Goal: Transaction & Acquisition: Purchase product/service

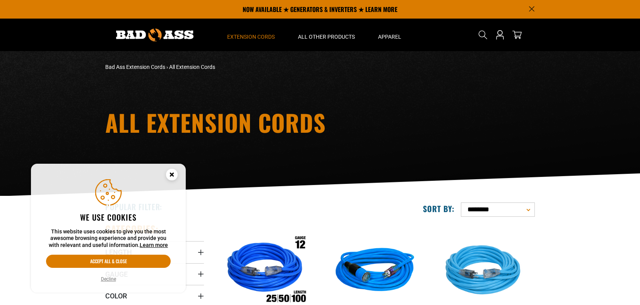
click at [171, 173] on icon "Cookie Consent" at bounding box center [171, 174] width 3 height 3
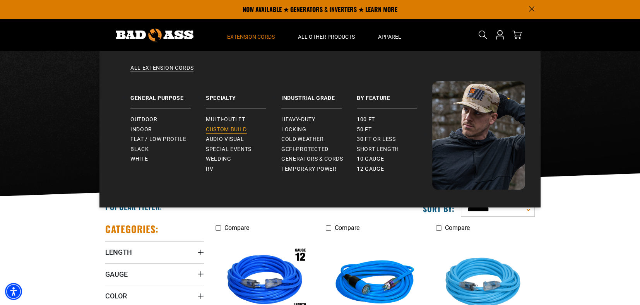
click at [232, 132] on span "Custom Build" at bounding box center [226, 129] width 41 height 7
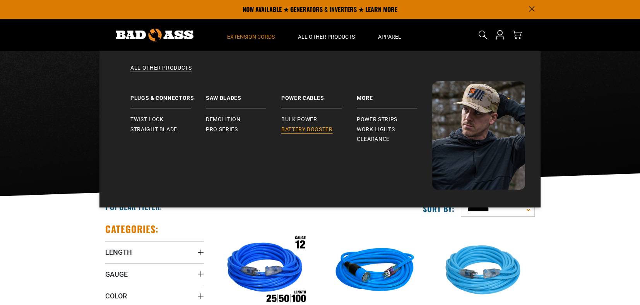
click at [309, 126] on span "Battery Booster" at bounding box center [306, 129] width 51 height 7
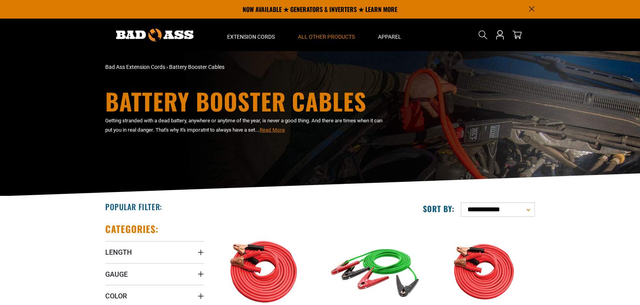
click at [264, 268] on img at bounding box center [265, 271] width 108 height 99
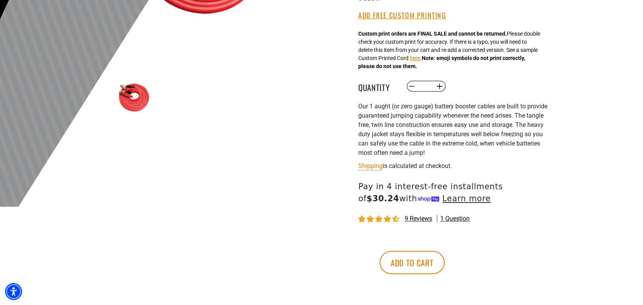
scroll to position [270, 0]
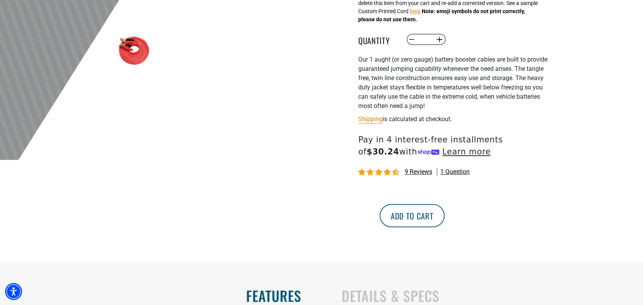
click at [444, 215] on button "Add to cart" at bounding box center [411, 215] width 65 height 23
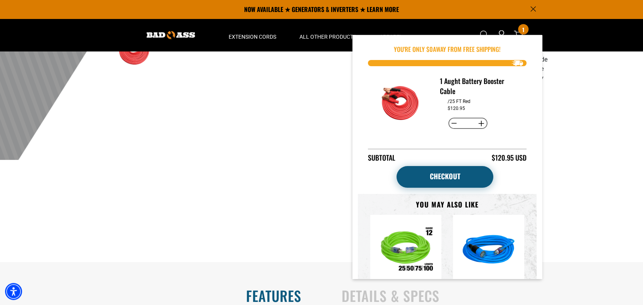
click at [464, 172] on link "Checkout" at bounding box center [444, 177] width 97 height 22
